Goal: Information Seeking & Learning: Check status

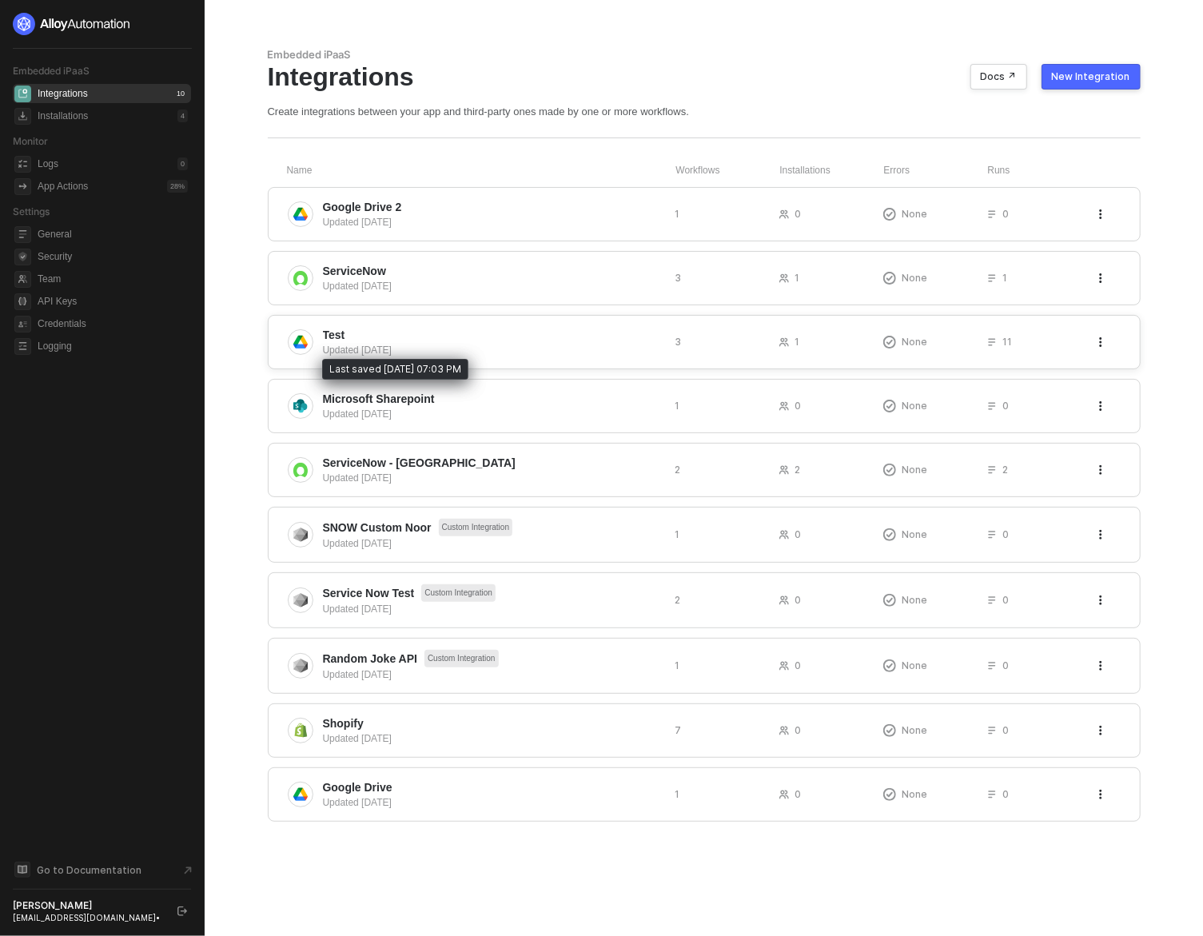
click at [520, 343] on div "Updated 6 days ago" at bounding box center [493, 350] width 340 height 14
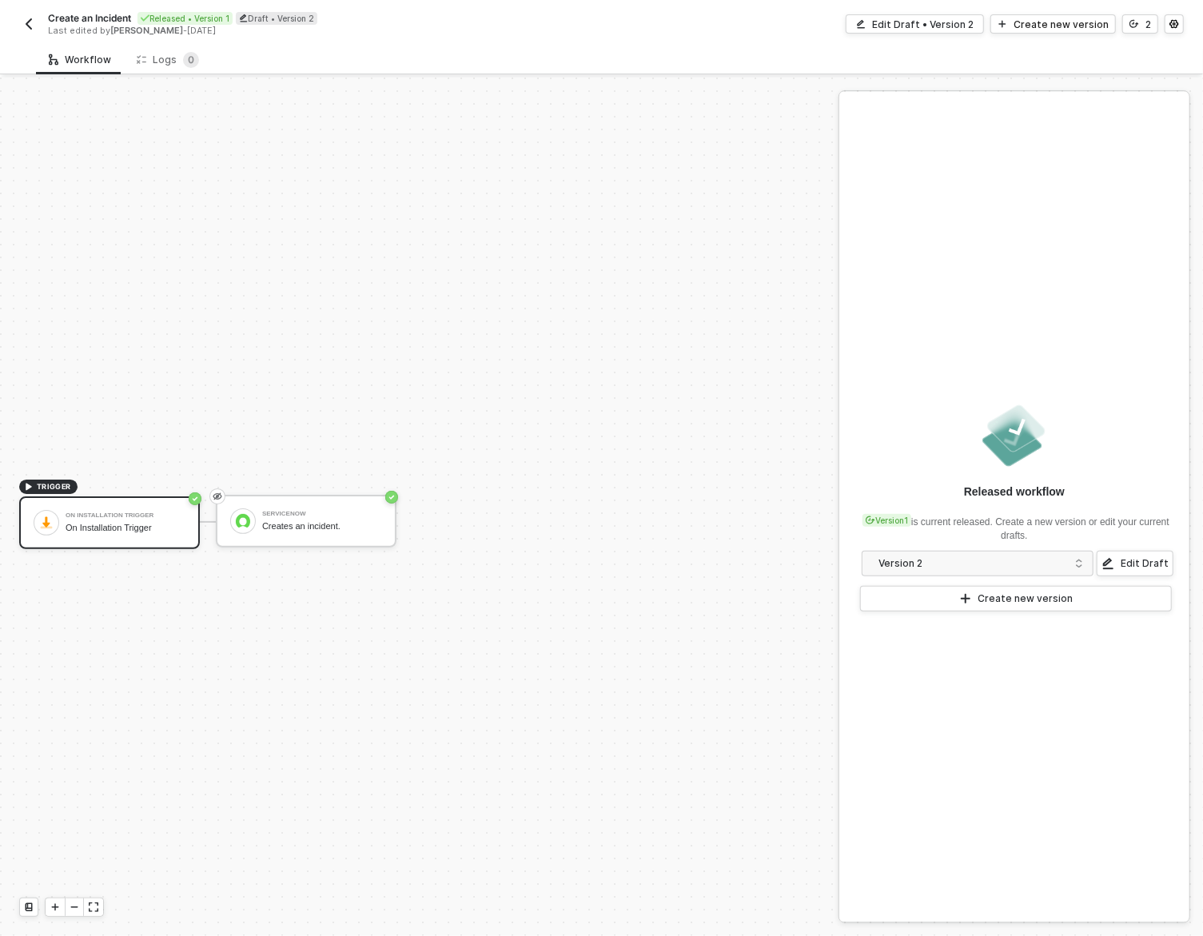
scroll to position [29, 0]
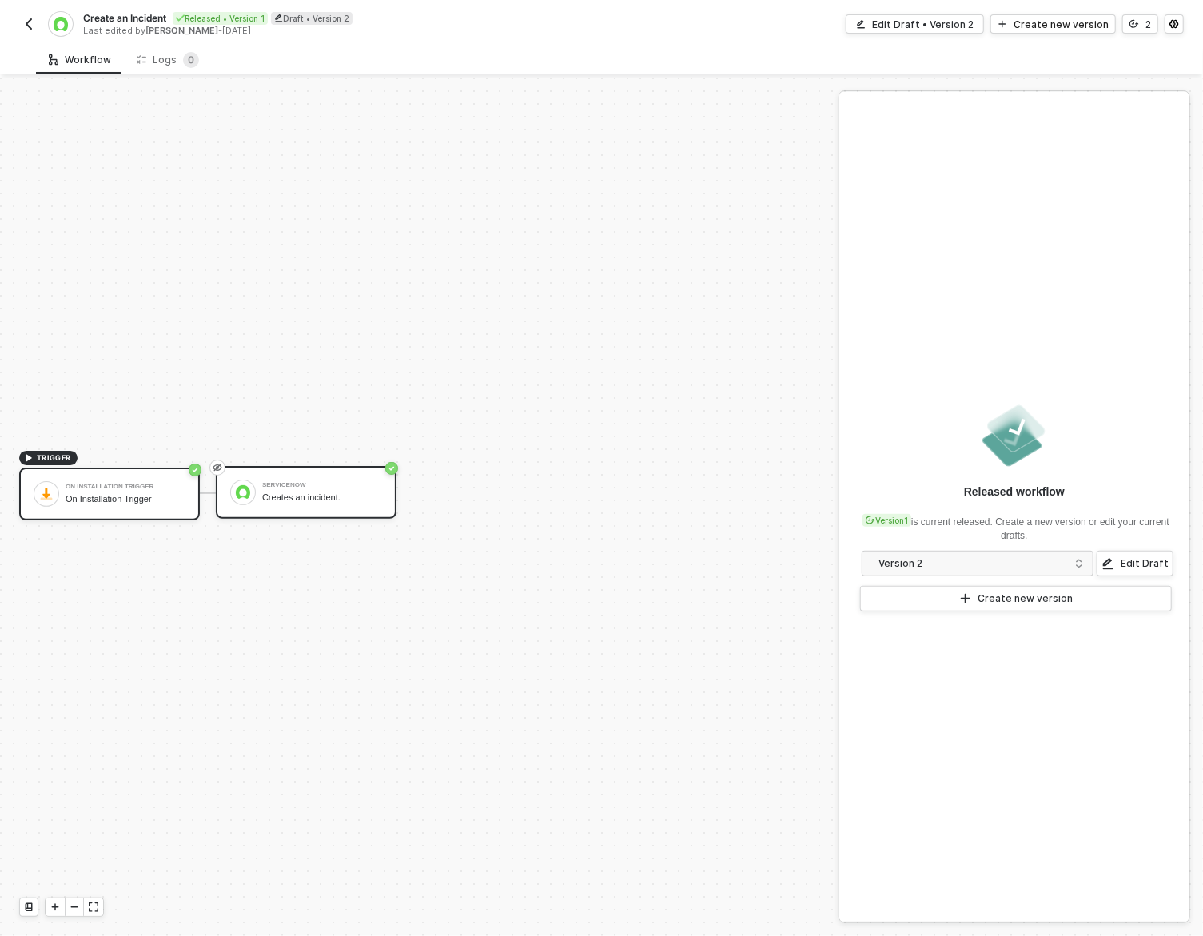
click at [317, 490] on div "ServiceNow Creates an incident." at bounding box center [322, 492] width 120 height 30
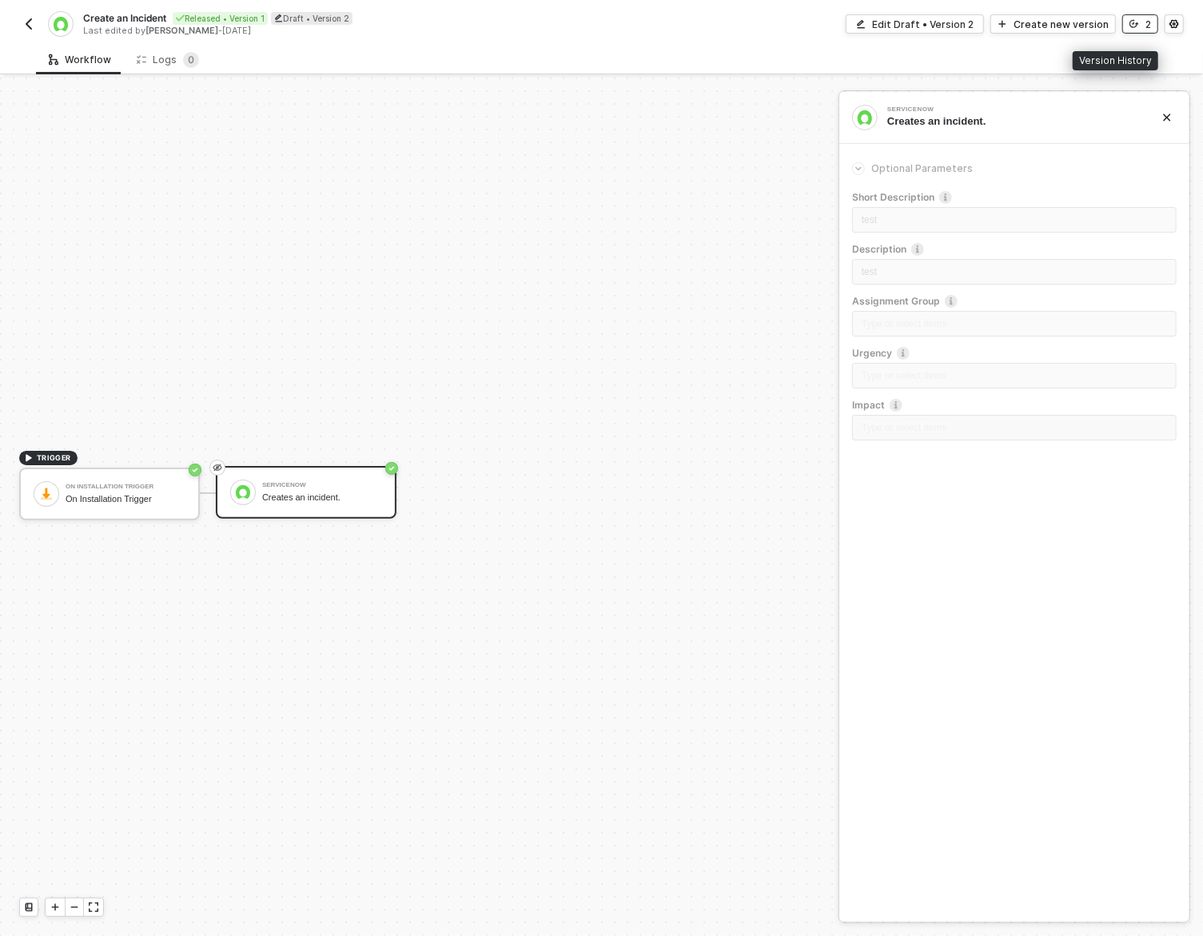
click at [1138, 23] on icon "icon-versioning" at bounding box center [1134, 24] width 10 height 10
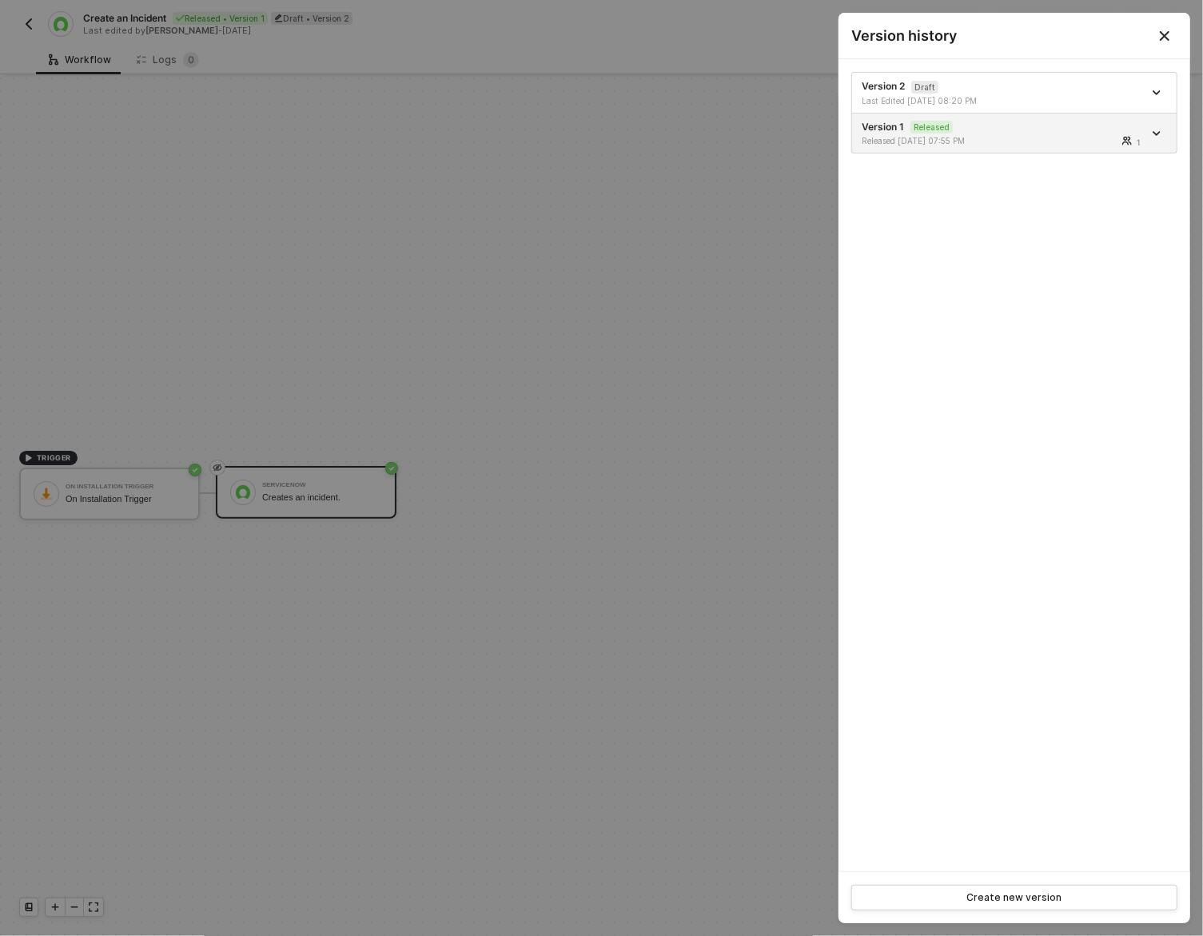
click at [139, 141] on div at bounding box center [601, 468] width 1203 height 936
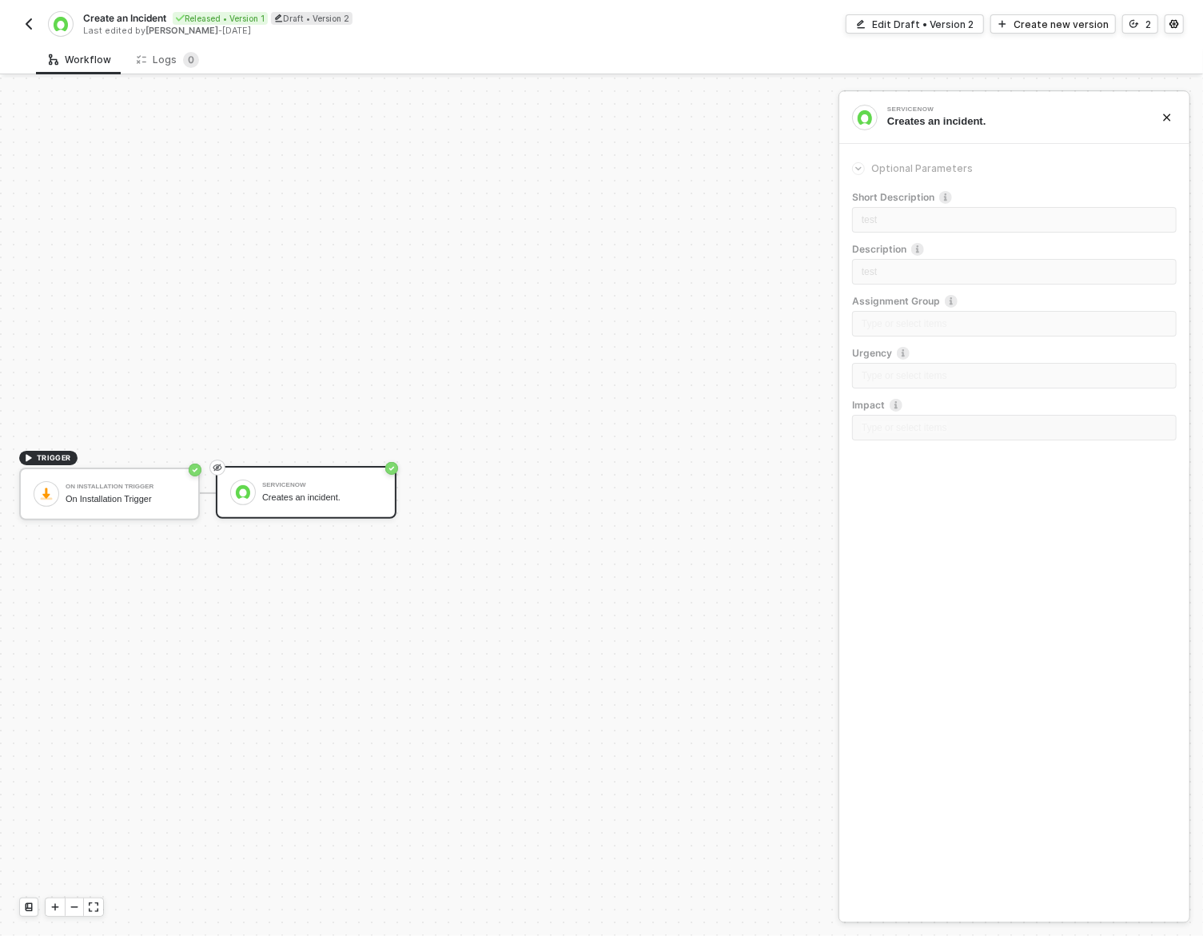
click at [34, 24] on img "button" at bounding box center [28, 24] width 13 height 13
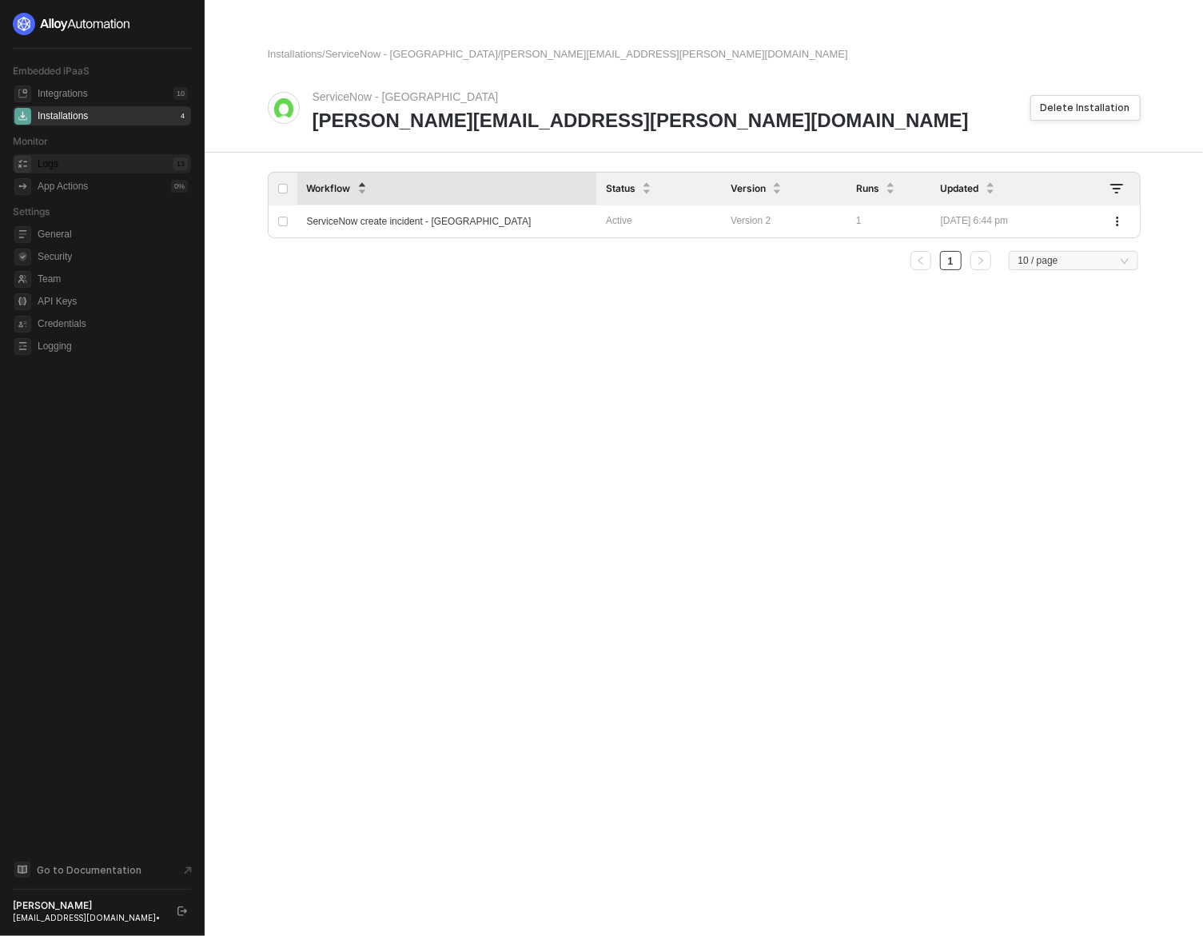
click at [80, 166] on div "Logs 13" at bounding box center [113, 163] width 150 height 19
